Goal: Communication & Community: Answer question/provide support

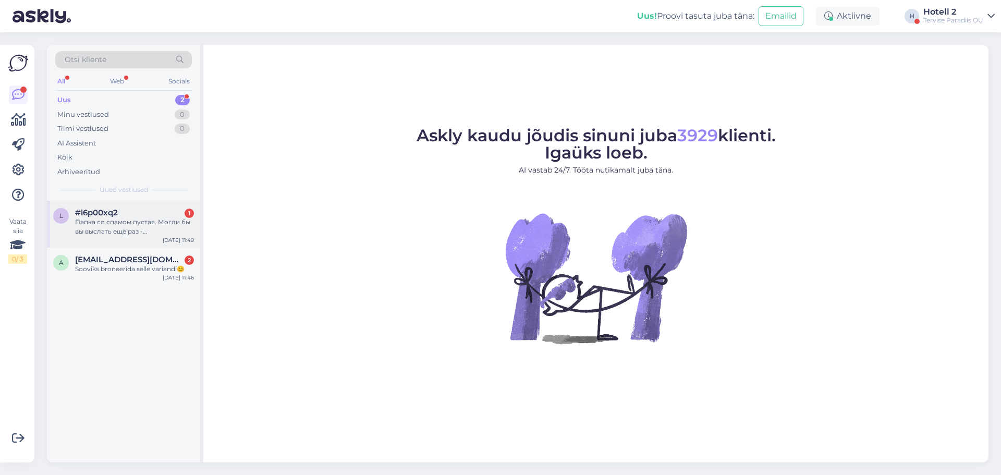
click at [142, 224] on div "Папка со спамом пустая. Могли бы вы выслать ещё раз - [EMAIL_ADDRESS][DOMAIN_NA…" at bounding box center [134, 226] width 119 height 19
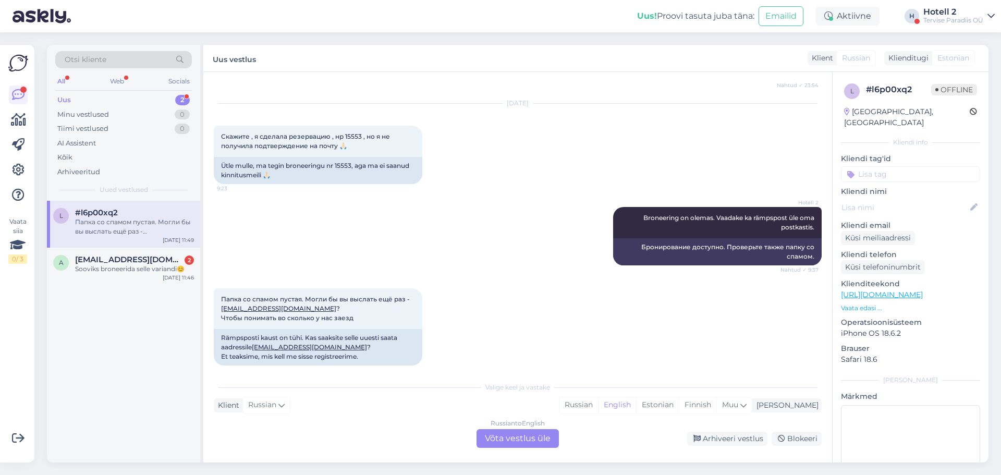
scroll to position [3326, 0]
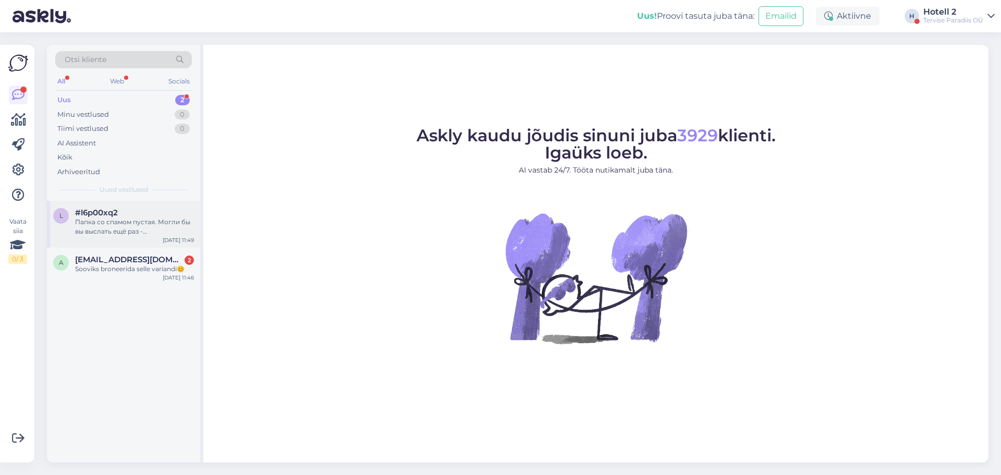
click at [111, 218] on div "Папка со спамом пустая. Могли бы вы выслать ещё раз - [EMAIL_ADDRESS][DOMAIN_NA…" at bounding box center [134, 226] width 119 height 19
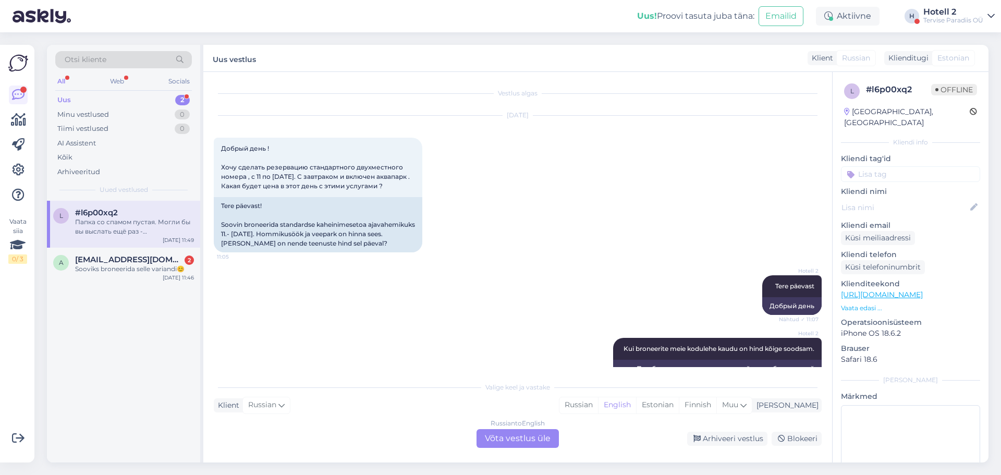
scroll to position [3326, 0]
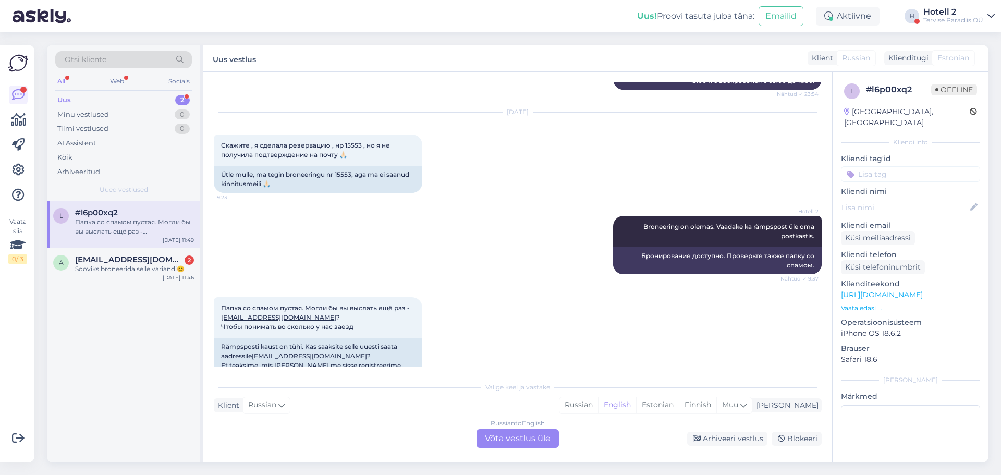
click at [546, 438] on div "Russian to English Võta vestlus üle" at bounding box center [518, 438] width 82 height 19
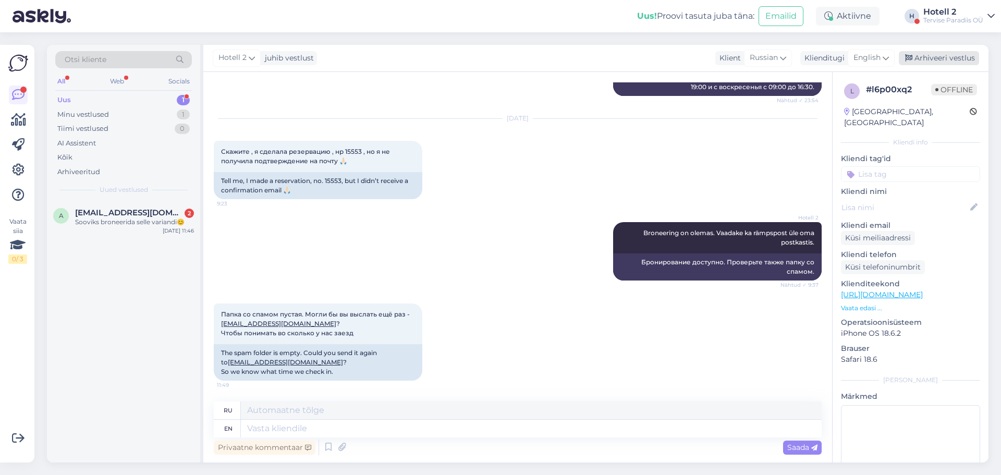
click at [945, 51] on div "Arhiveeri vestlus" at bounding box center [939, 58] width 80 height 14
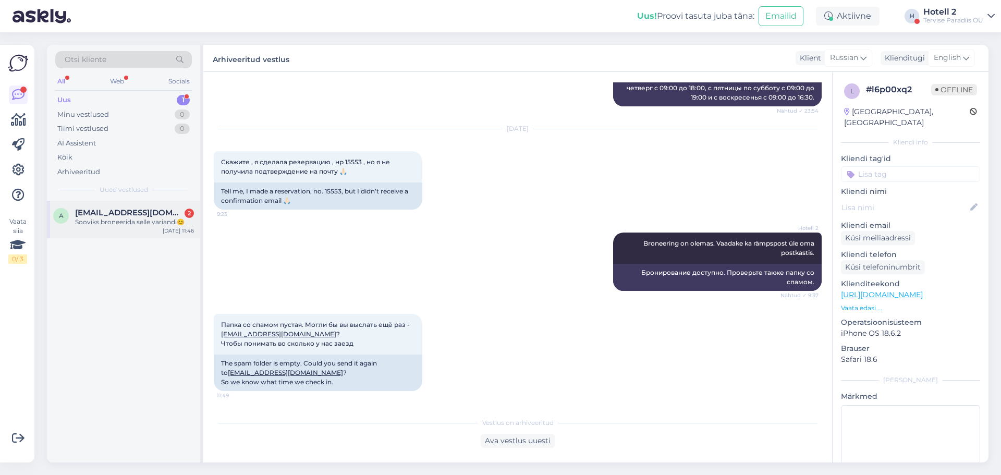
click at [131, 212] on span "[EMAIL_ADDRESS][DOMAIN_NAME]" at bounding box center [129, 212] width 108 height 9
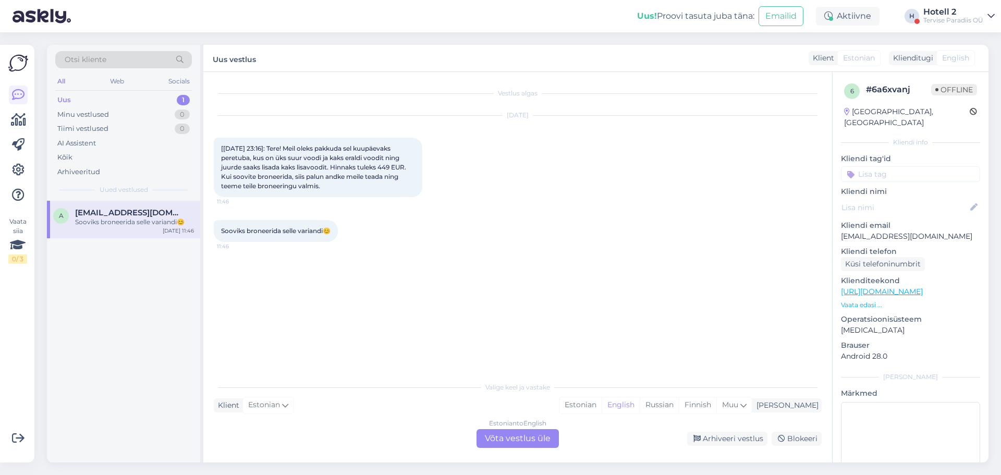
click at [508, 252] on div "Sooviks broneerida selle variandi😊 11:46" at bounding box center [518, 231] width 608 height 45
click at [515, 440] on div "Estonian to English Võta vestlus üle" at bounding box center [518, 438] width 82 height 19
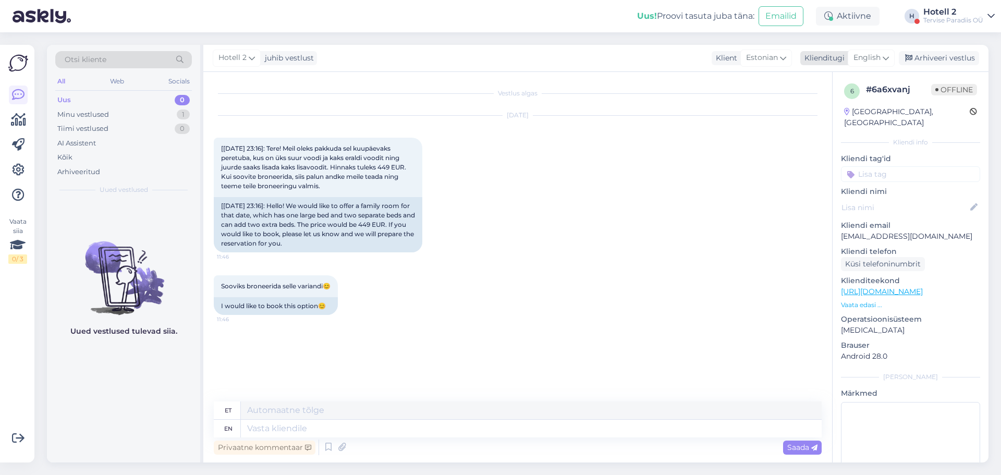
click at [876, 57] on span "English" at bounding box center [867, 57] width 27 height 11
type input "est"
click at [829, 104] on link "Estonian" at bounding box center [848, 104] width 115 height 17
click at [233, 429] on textarea at bounding box center [518, 427] width 608 height 22
type textarea "Tere!"
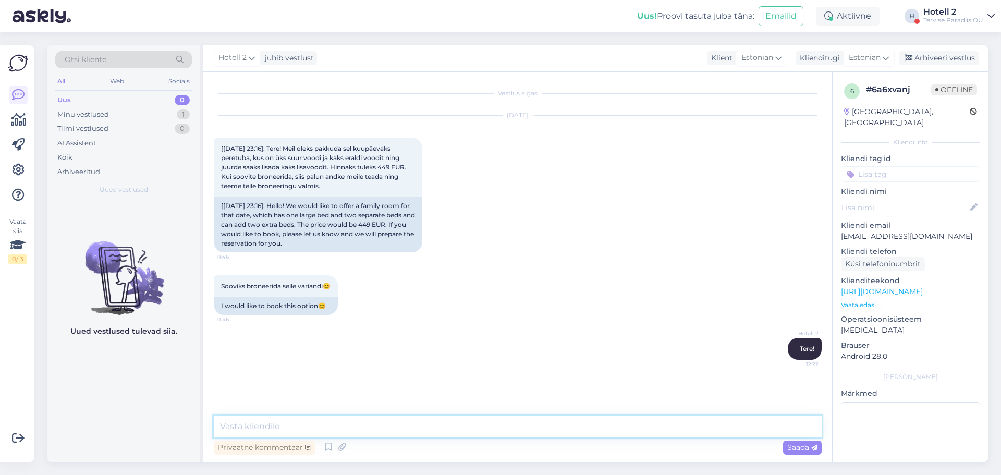
click at [222, 428] on textarea at bounding box center [518, 427] width 608 height 22
type textarea "K"
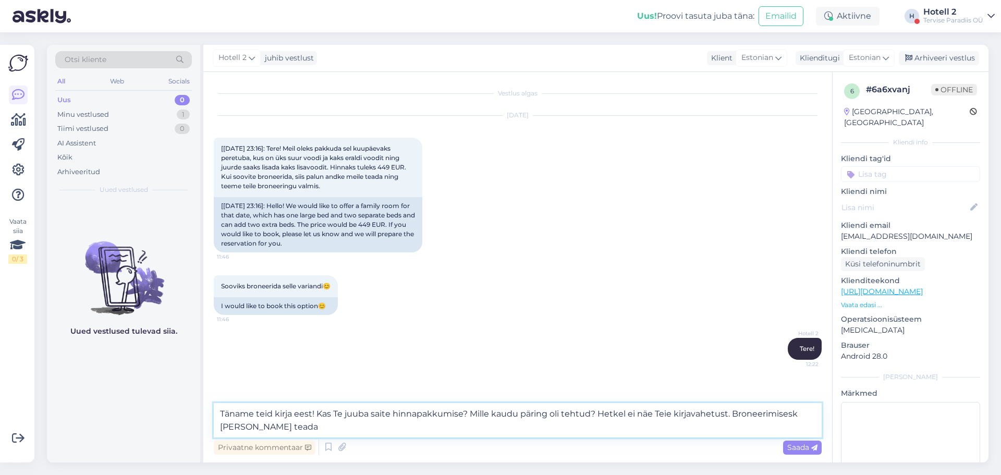
click at [792, 416] on textarea "Täname teid kirja eest! Kas Te juuba saite hinnapakkumise? Mille kaudu päring o…" at bounding box center [518, 420] width 608 height 34
click at [354, 418] on textarea "Täname teid kirja eest! Kas Te juuba saite hinnapakkumise? Mille kaudu päring o…" at bounding box center [518, 420] width 608 height 34
click at [274, 427] on textarea "Täname teid kirja eest! Kas [PERSON_NAME] saite hinnapakkumise? Mille kaudu pär…" at bounding box center [518, 420] width 608 height 34
click at [450, 426] on textarea "Täname teid kirja eest! Kas [PERSON_NAME] saite hinnapakkumise? Mille kaudu pär…" at bounding box center [518, 420] width 608 height 34
type textarea "Täname teid kirja eest! Kas [PERSON_NAME] saite hinnapakkumise? Mille kaudu pär…"
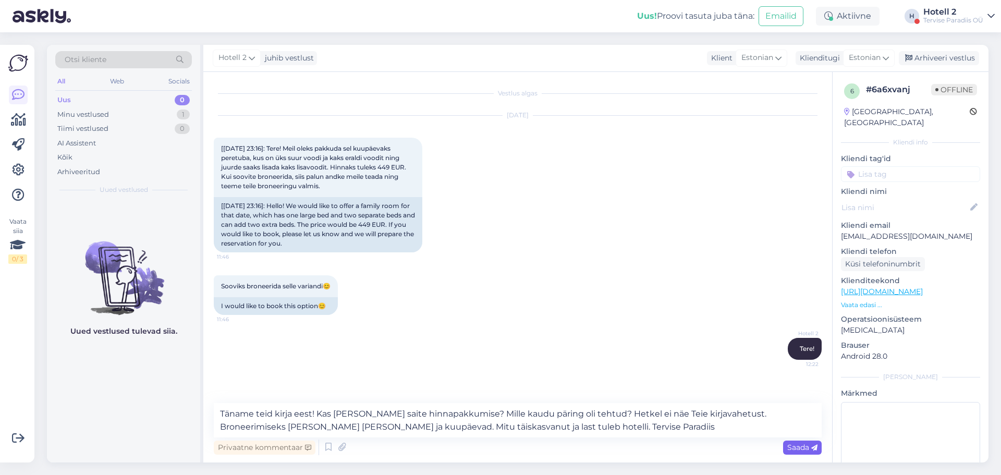
click at [795, 444] on span "Saada" at bounding box center [803, 447] width 30 height 9
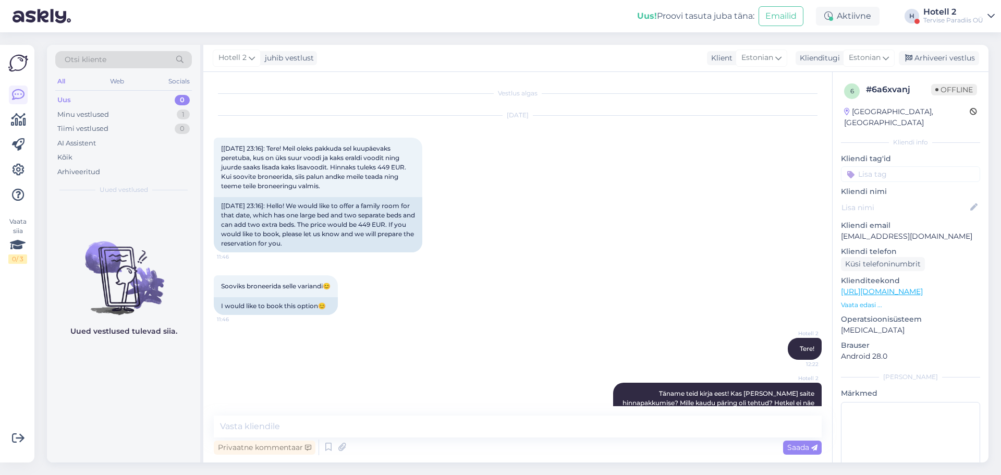
scroll to position [47, 0]
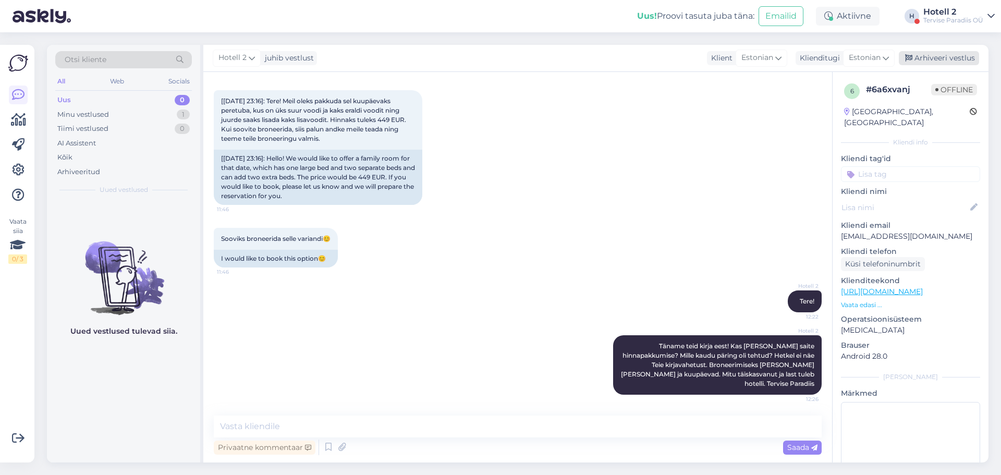
click at [953, 57] on div "Arhiveeri vestlus" at bounding box center [939, 58] width 80 height 14
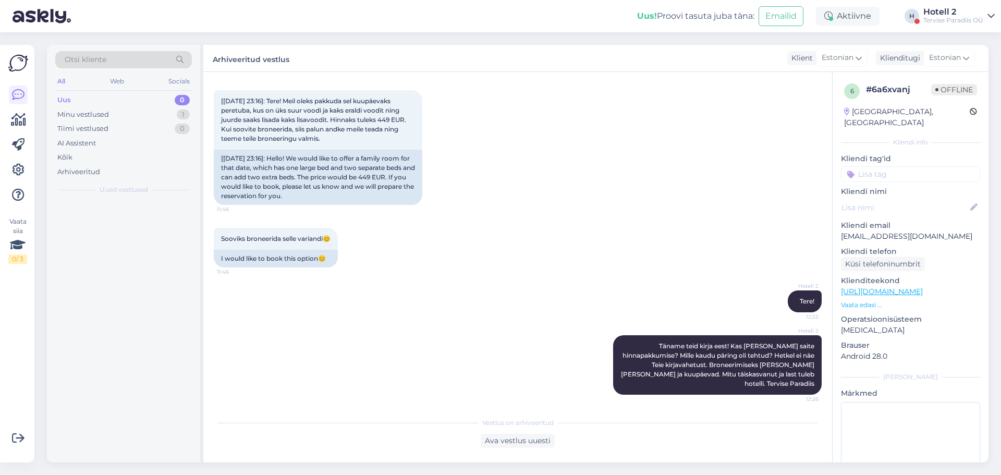
scroll to position [51, 0]
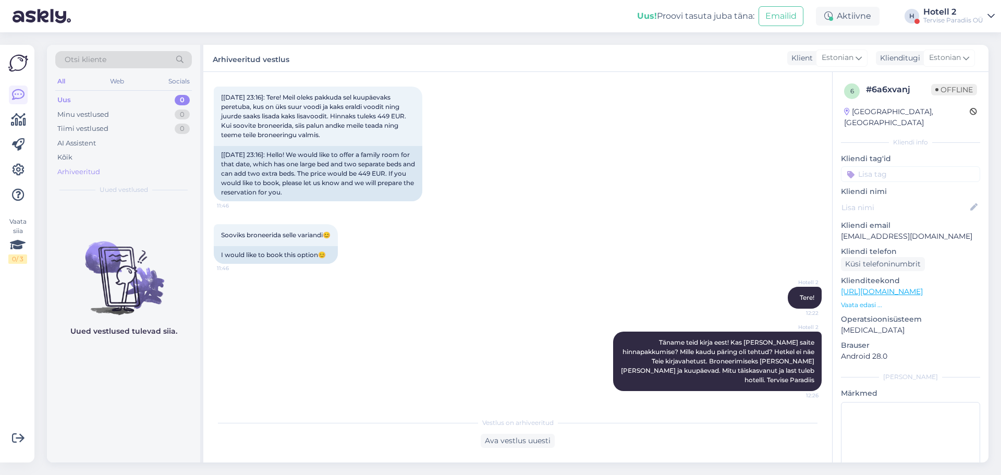
click at [97, 172] on div "Arhiveeritud" at bounding box center [78, 172] width 43 height 10
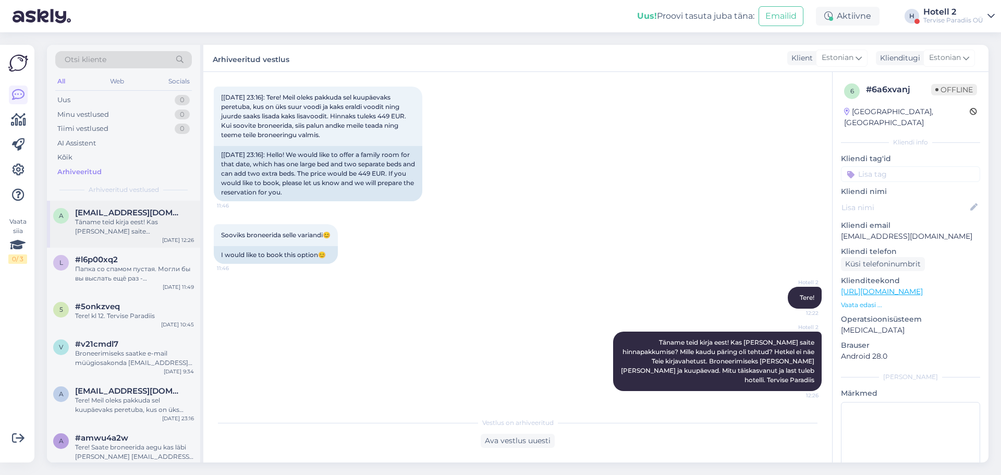
click at [122, 228] on div "Täname teid kirja eest! Kas [PERSON_NAME] saite hinnapakkumise? Mille kaudu pär…" at bounding box center [134, 226] width 119 height 19
click at [147, 408] on div "Tere! Meil oleks pakkuda sel kuupäevaks peretuba, kus on üks suur voodi ja kaks…" at bounding box center [134, 405] width 119 height 19
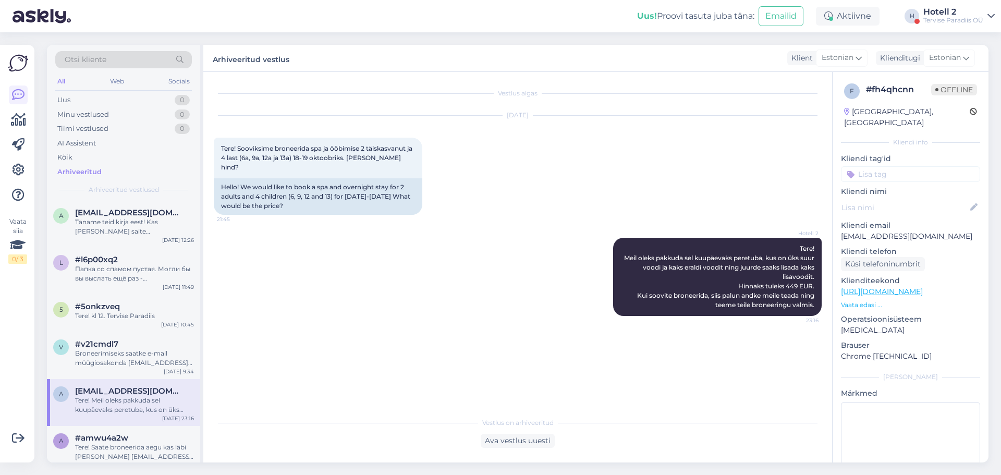
scroll to position [0, 0]
click at [148, 220] on div "Täname teid kirja eest! Kas [PERSON_NAME] saite hinnapakkumise? Mille kaudu pär…" at bounding box center [134, 226] width 119 height 19
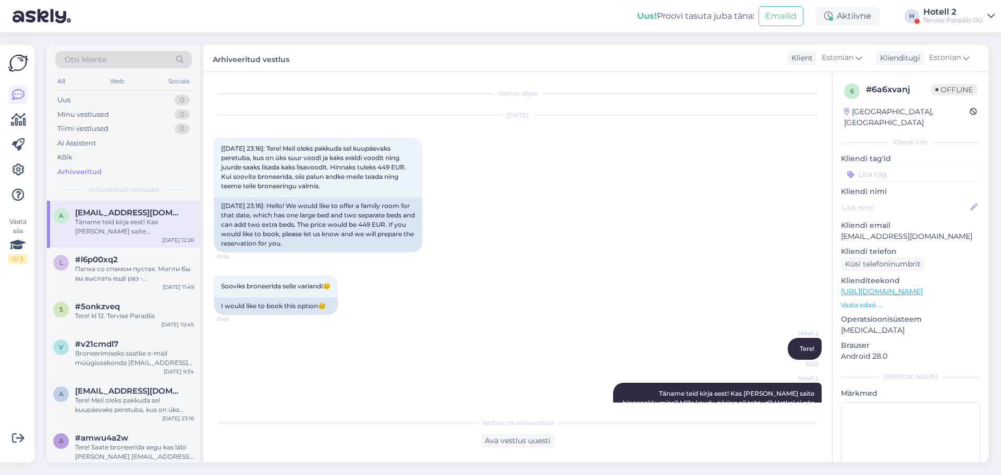
scroll to position [51, 0]
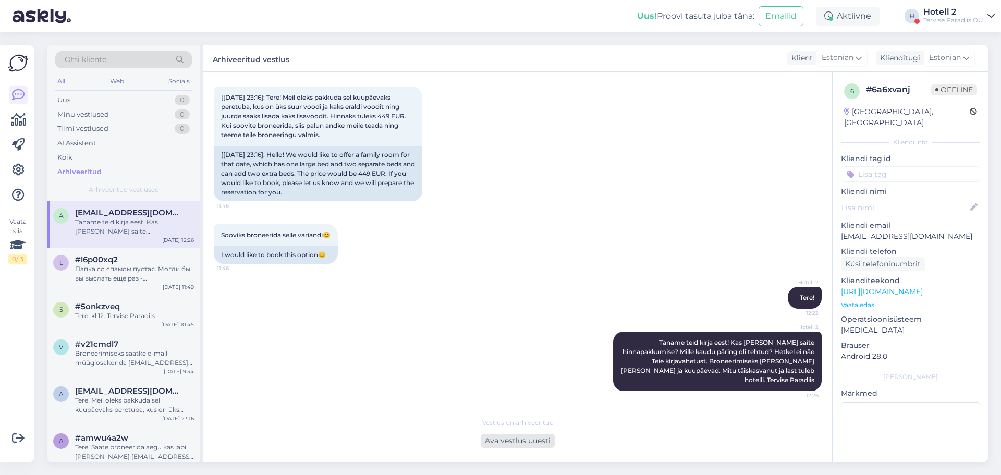
click at [501, 440] on div "Ava vestlus uuesti" at bounding box center [518, 441] width 74 height 14
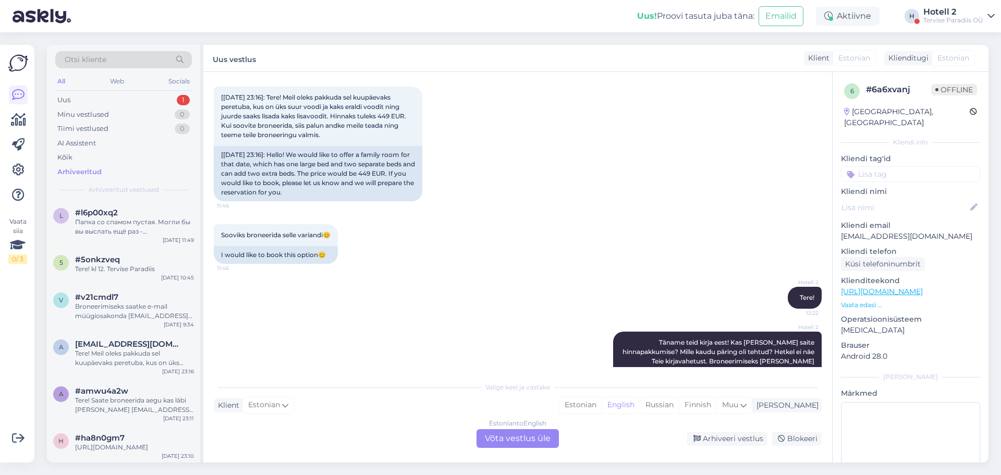
click at [297, 378] on div "Valige [PERSON_NAME] vastake Klient Estonian Mina Estonian English Russian Finn…" at bounding box center [518, 412] width 608 height 71
click at [508, 437] on div "Estonian to English Võta vestlus üle" at bounding box center [518, 438] width 82 height 19
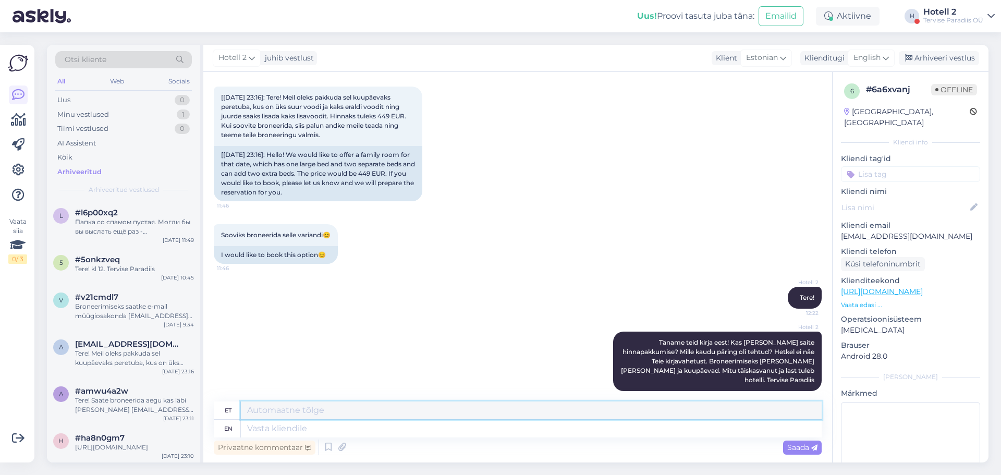
click at [273, 408] on textarea at bounding box center [531, 411] width 581 height 18
click at [377, 413] on textarea "Vabandust! Kõik on korras" at bounding box center [531, 411] width 581 height 18
click at [300, 413] on textarea "Vabandust! kjirjavahetus on leitud." at bounding box center [531, 411] width 581 height 18
click at [407, 413] on textarea "Vabandust! [GEOGRAPHIC_DATA] on leitud." at bounding box center [531, 411] width 581 height 18
type textarea "Vabandust! [GEOGRAPHIC_DATA] on leitud."
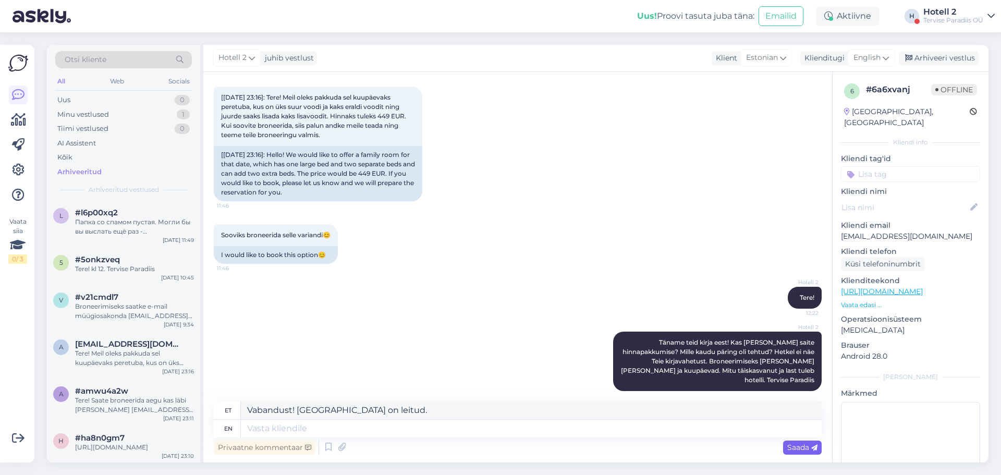
click at [788, 446] on span "Saada" at bounding box center [803, 447] width 30 height 9
